Goal: Information Seeking & Learning: Compare options

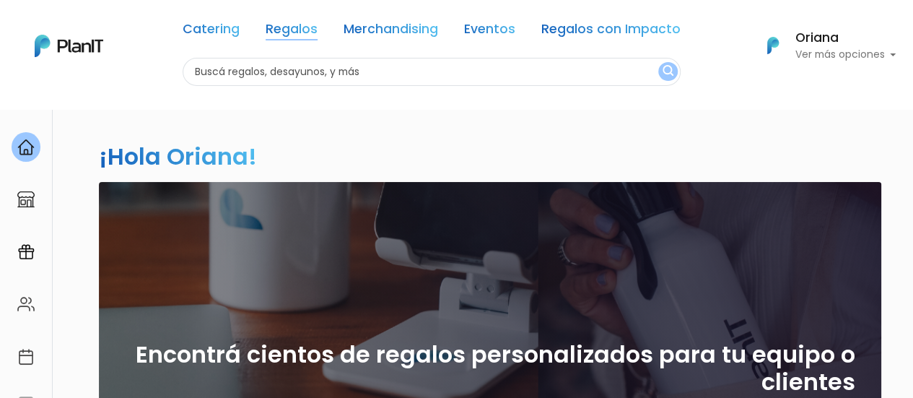
click at [310, 30] on link "Regalos" at bounding box center [292, 31] width 52 height 17
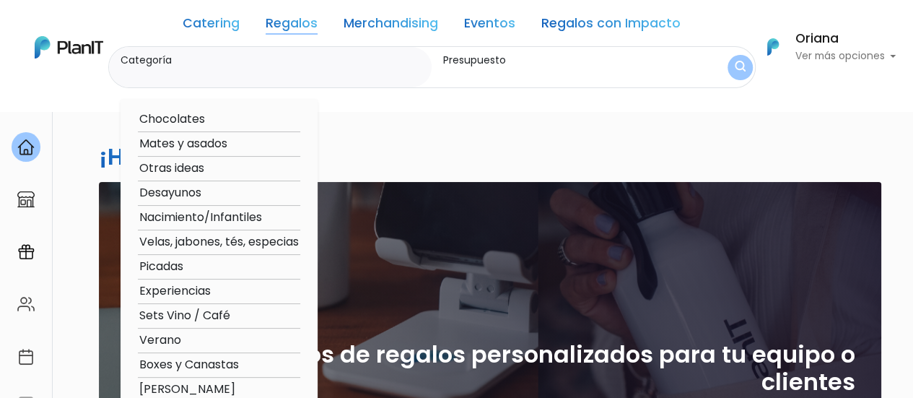
scroll to position [72, 0]
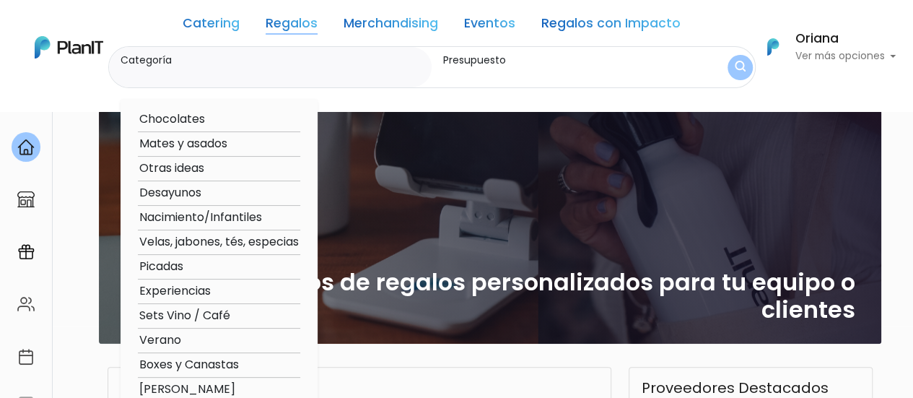
click at [159, 266] on option "Picadas" at bounding box center [219, 267] width 162 height 18
type input "Picadas"
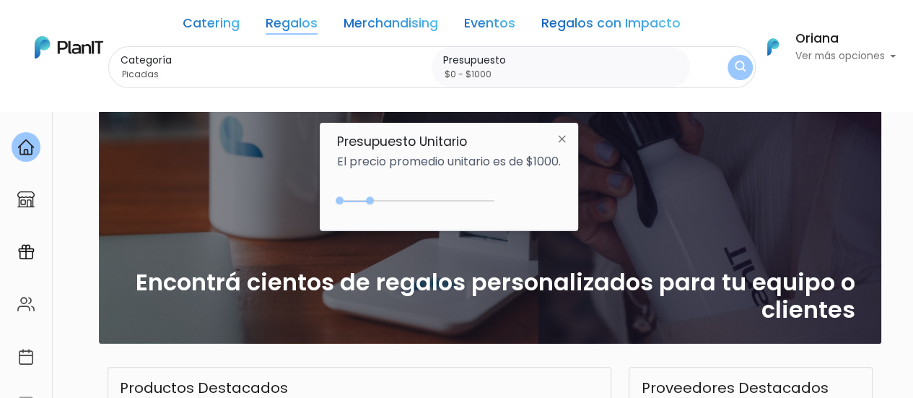
drag, startPoint x: 414, startPoint y: 194, endPoint x: 500, endPoint y: 207, distance: 86.2
click at [500, 207] on div "$1000 $0 0 : 1000 0 1000 0,1000" at bounding box center [449, 203] width 224 height 29
type input "$0 - Más de $5000"
drag, startPoint x: 437, startPoint y: 199, endPoint x: 526, endPoint y: 203, distance: 89.6
click at [526, 203] on div "+$5000 $0 0 : 5000 0 5000 0,5000" at bounding box center [449, 203] width 224 height 29
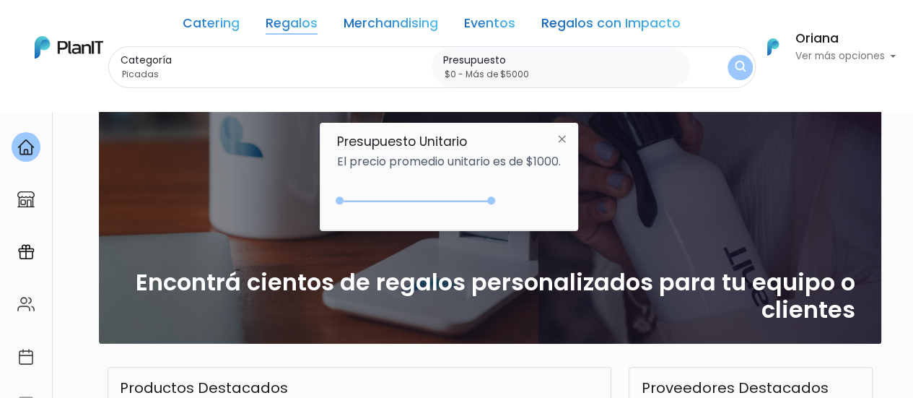
click at [728, 64] on button "submit" at bounding box center [740, 67] width 28 height 28
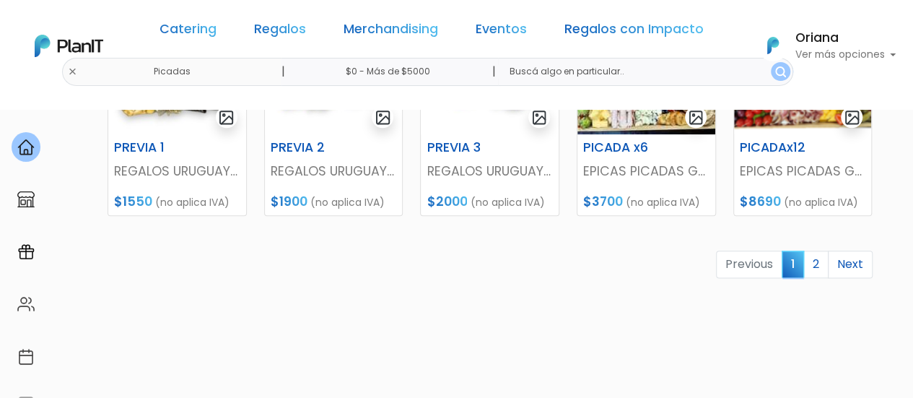
scroll to position [794, 0]
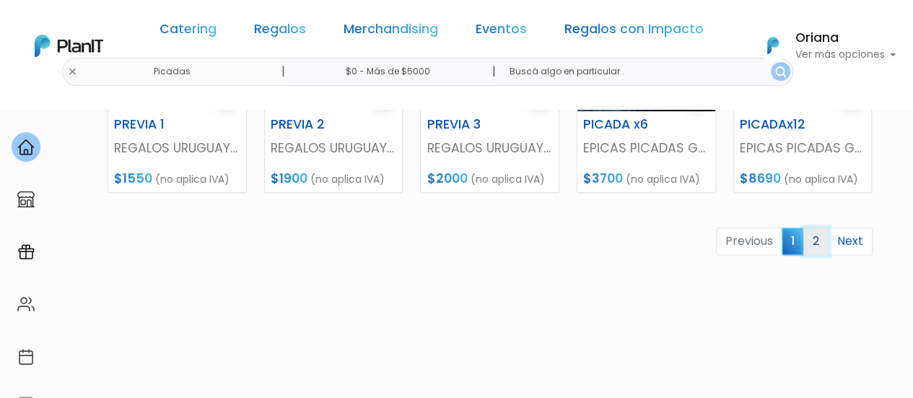
click at [813, 242] on link "2" at bounding box center [815, 240] width 25 height 27
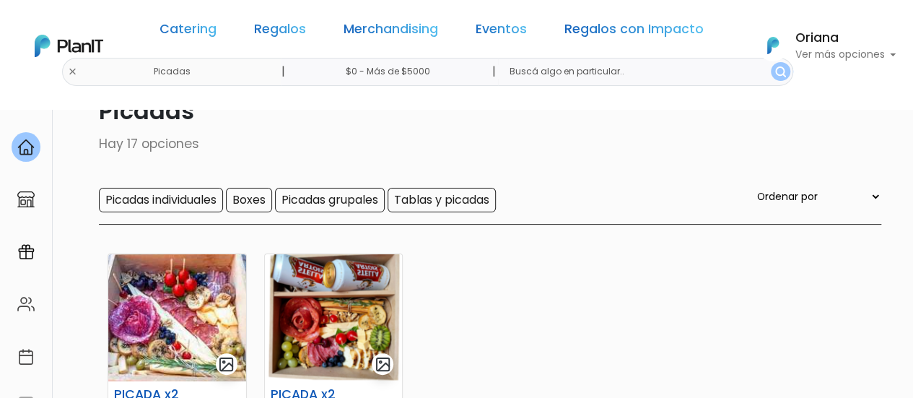
scroll to position [144, 0]
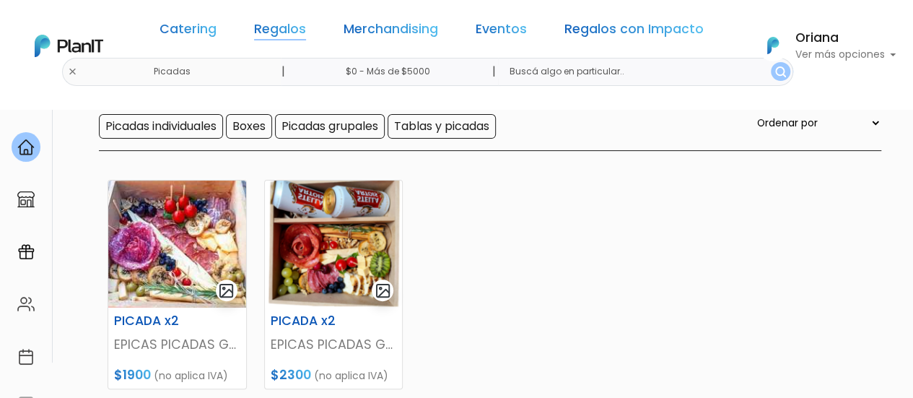
click at [305, 19] on div "Catering Regalos Merchandising Eventos Regalos con Impacto" at bounding box center [432, 32] width 556 height 52
click at [279, 35] on link "Regalos" at bounding box center [280, 31] width 52 height 17
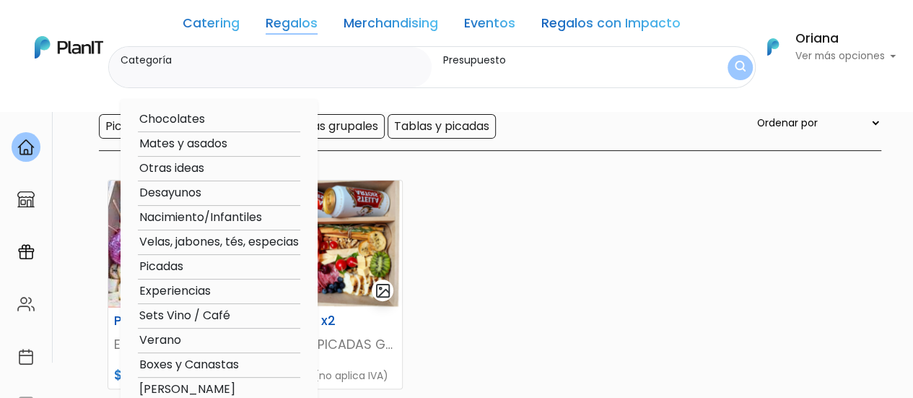
click at [179, 341] on option "Verano" at bounding box center [219, 340] width 162 height 18
type input "Verano"
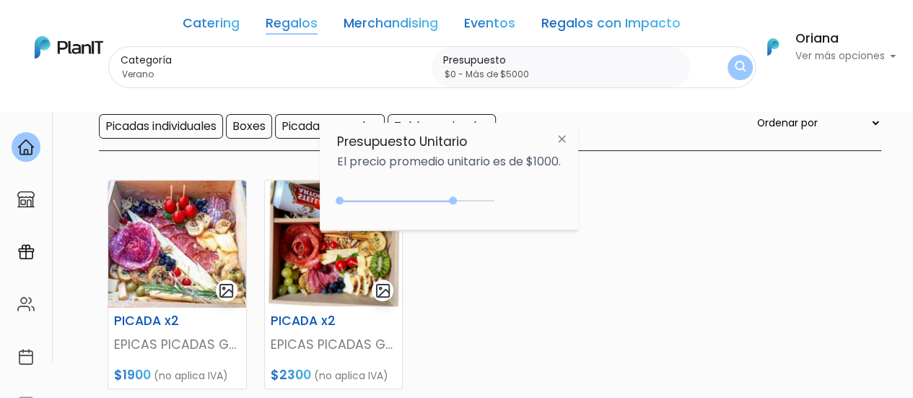
type input "$0 - Más de $5000"
drag, startPoint x: 449, startPoint y: 199, endPoint x: 510, endPoint y: 202, distance: 60.7
click at [510, 202] on div "$3750 $0 0 : 3750 0 3750 0,5000" at bounding box center [449, 203] width 224 height 29
click at [738, 61] on img "submit" at bounding box center [740, 68] width 11 height 14
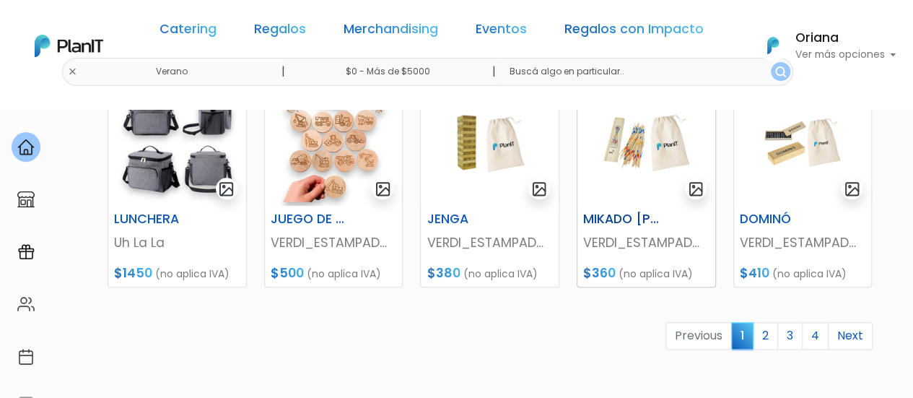
scroll to position [722, 0]
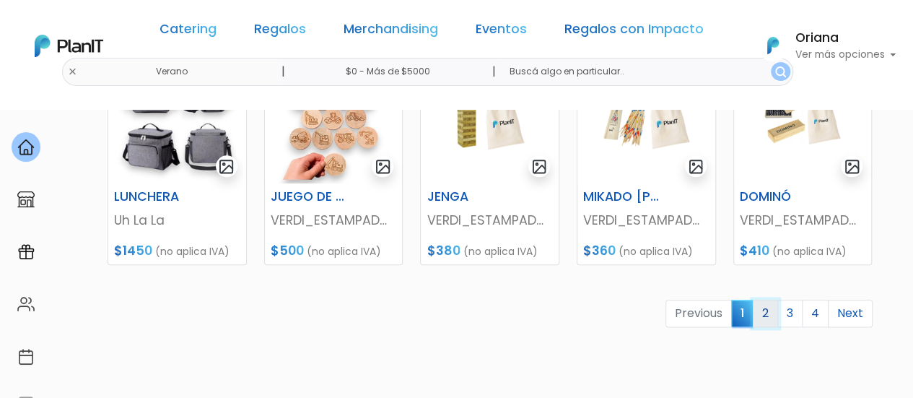
click at [775, 315] on link "2" at bounding box center [765, 313] width 25 height 27
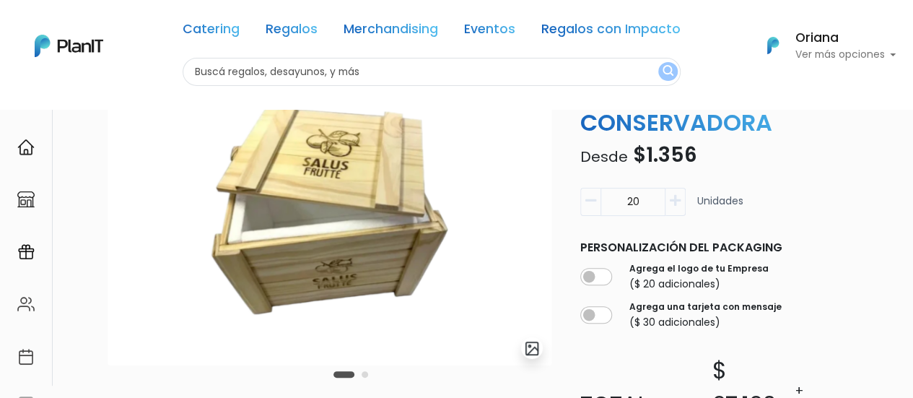
scroll to position [361, 0]
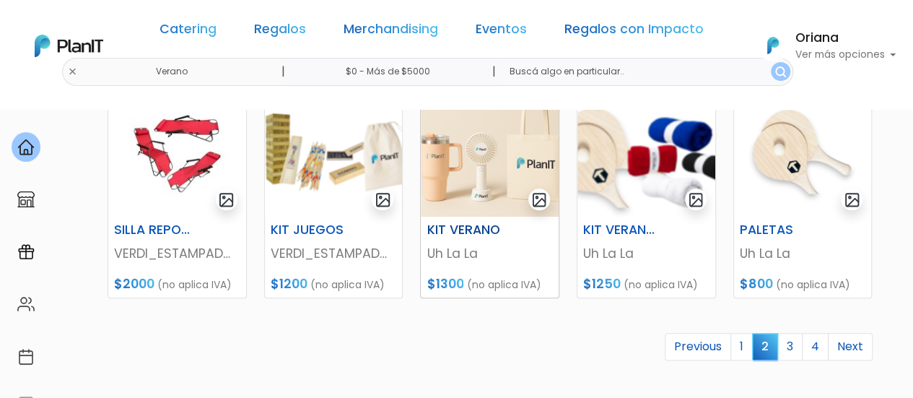
scroll to position [722, 0]
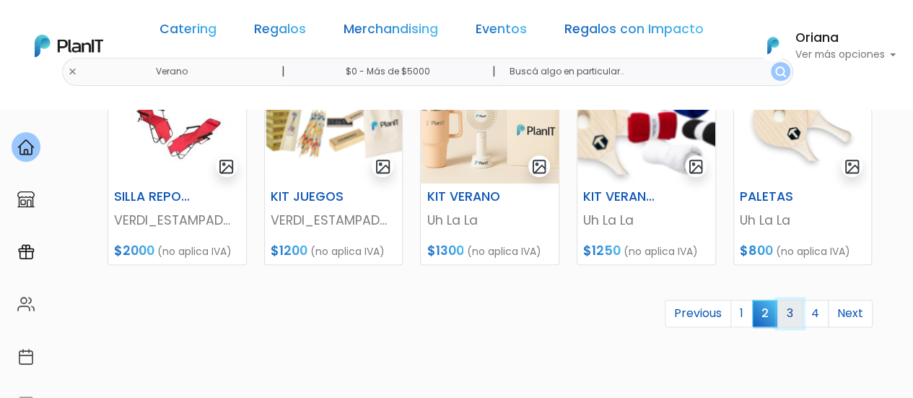
click at [789, 309] on link "3" at bounding box center [789, 313] width 25 height 27
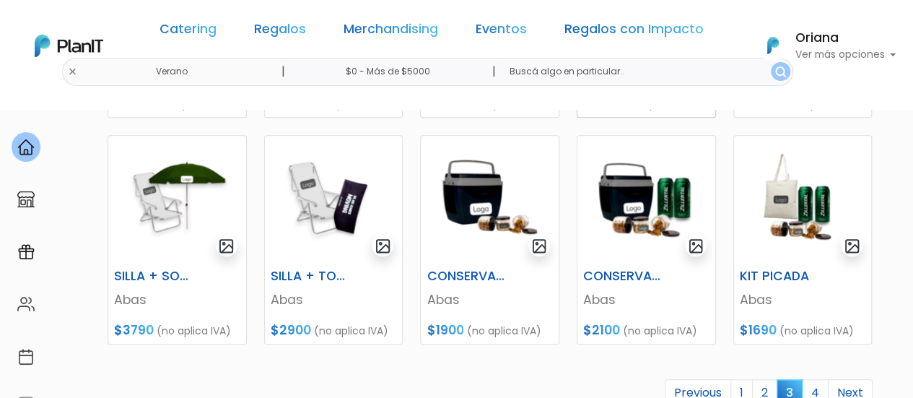
scroll to position [722, 0]
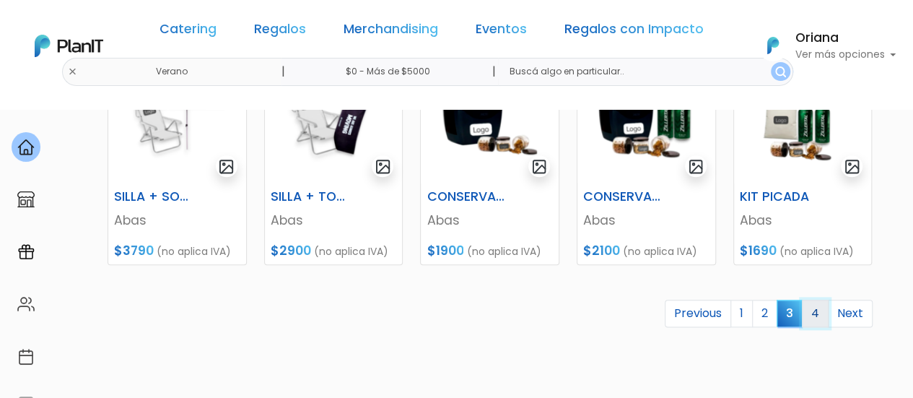
click at [821, 318] on link "4" at bounding box center [815, 313] width 27 height 27
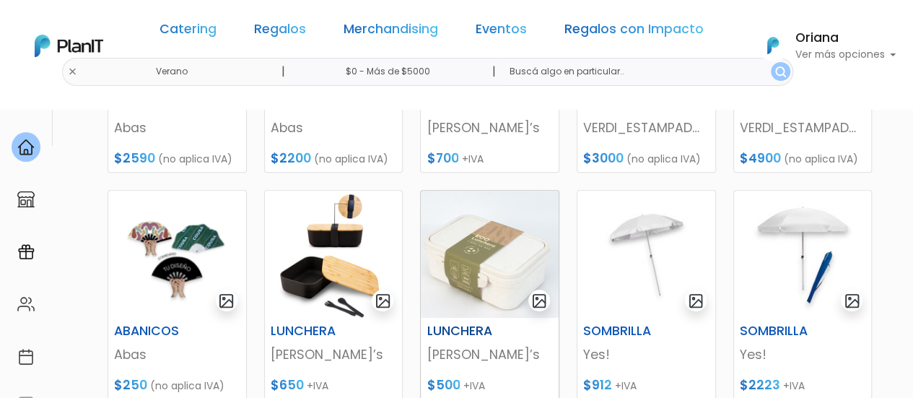
scroll to position [144, 0]
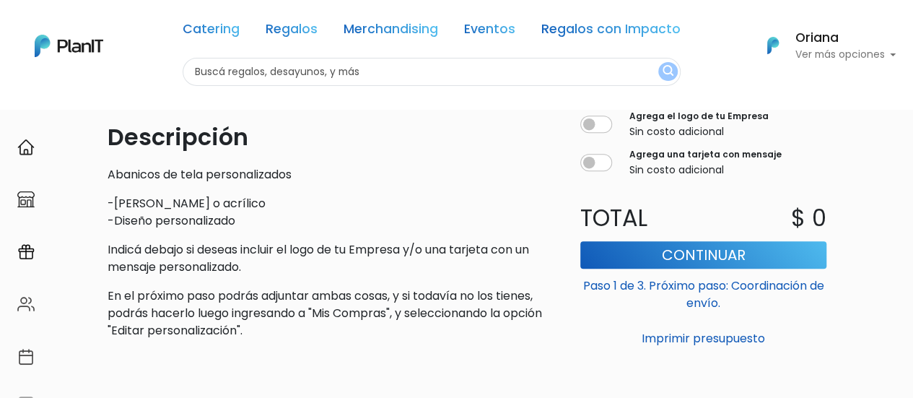
scroll to position [433, 0]
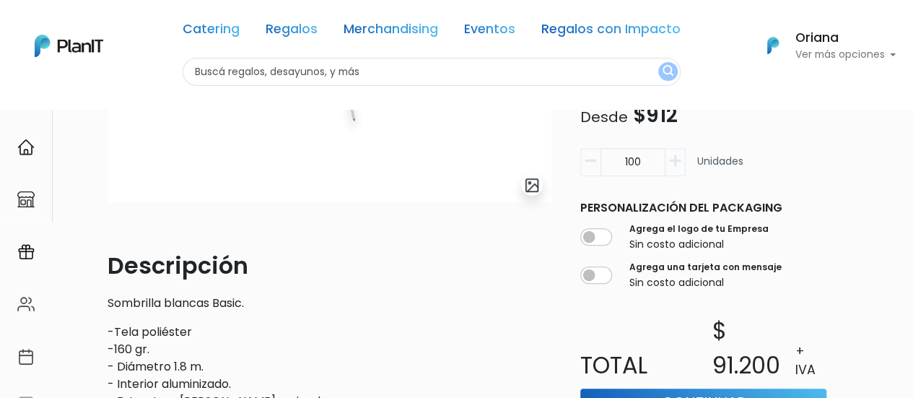
scroll to position [505, 0]
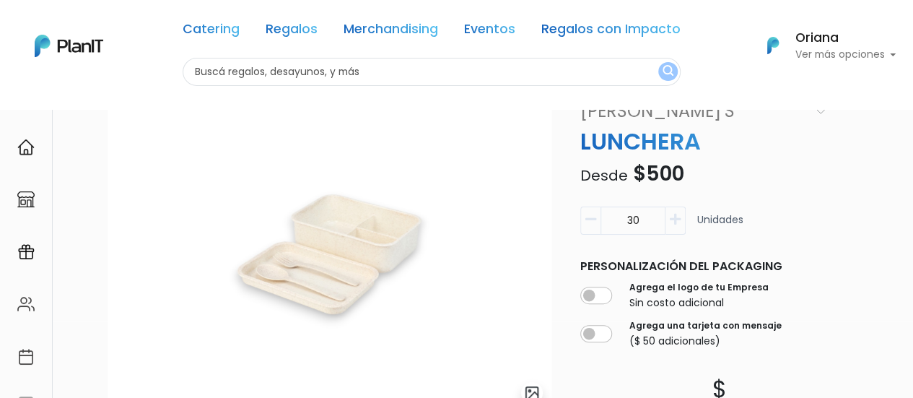
scroll to position [72, 0]
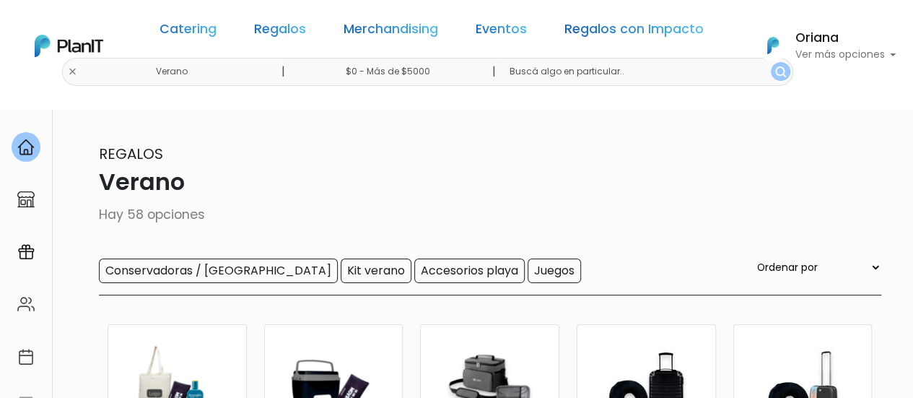
scroll to position [144, 0]
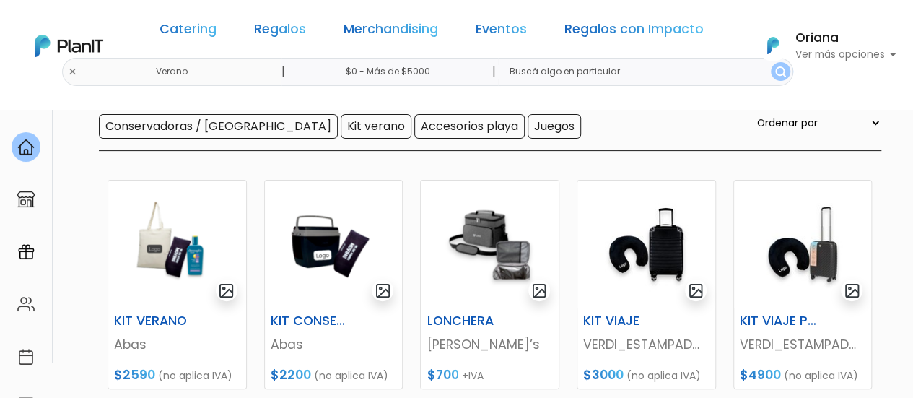
click at [93, 41] on img at bounding box center [69, 46] width 69 height 22
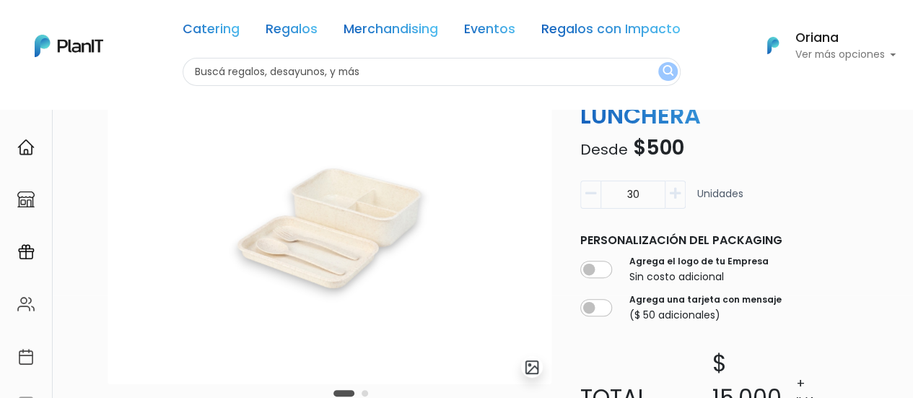
scroll to position [72, 0]
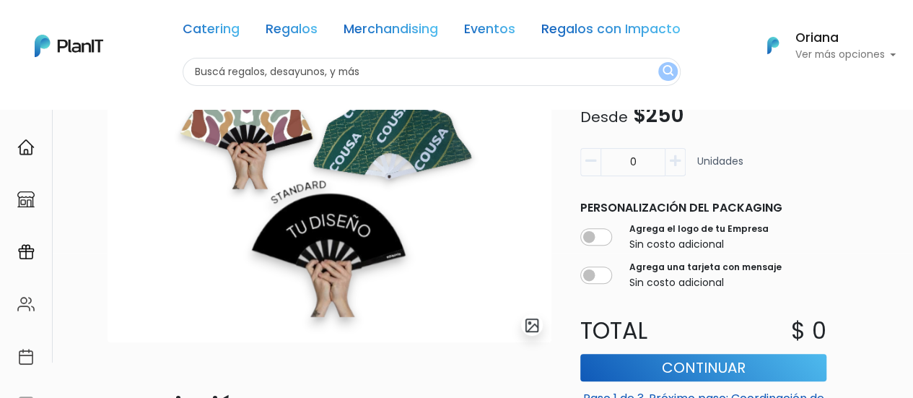
scroll to position [72, 0]
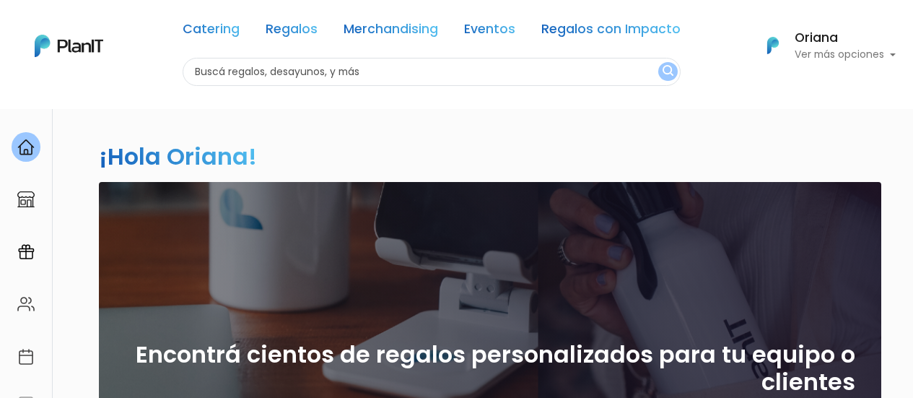
click at [280, 25] on link "Regalos" at bounding box center [292, 31] width 52 height 17
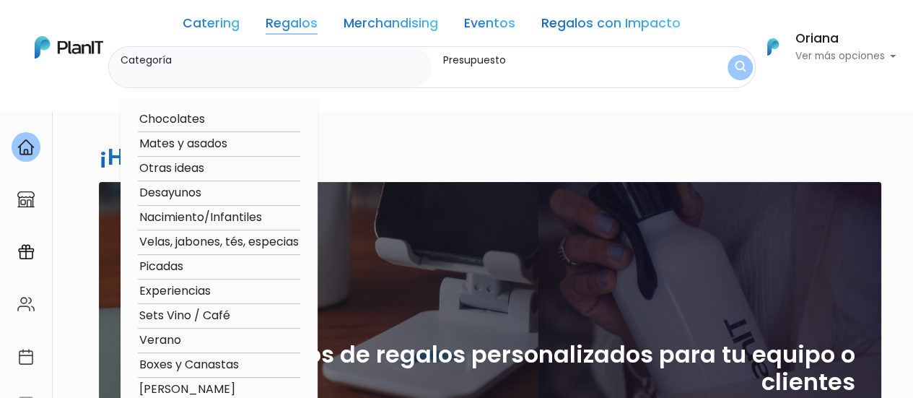
click at [412, 22] on link "Merchandising" at bounding box center [391, 25] width 95 height 17
